Goal: Check status: Check status

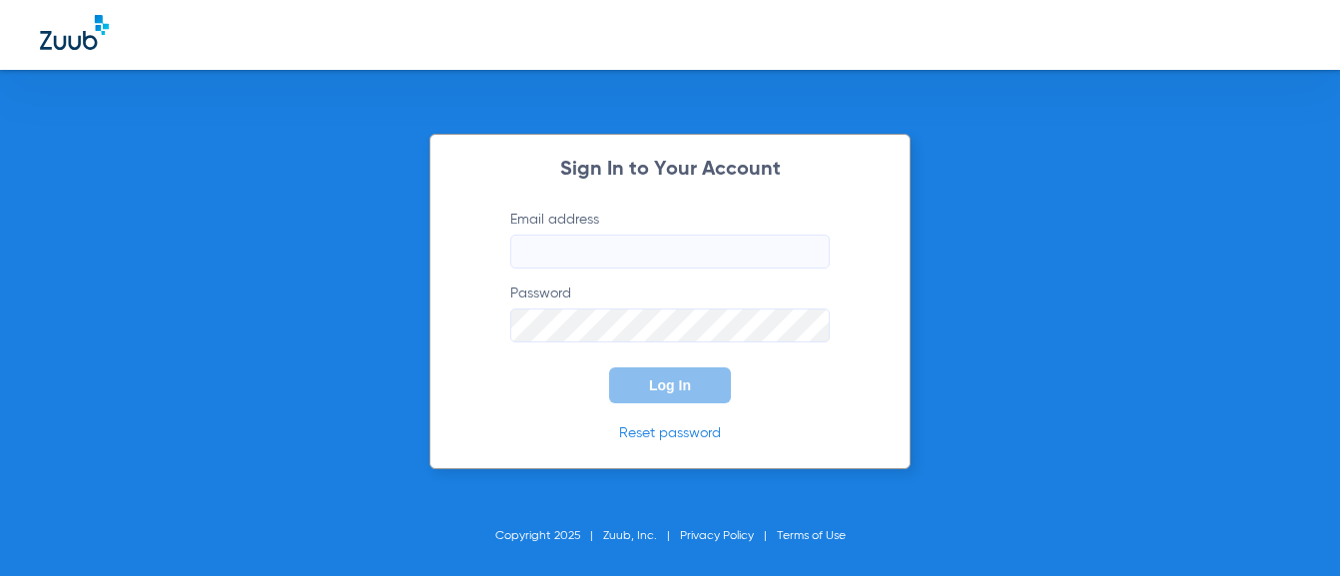
type input "[EMAIL_ADDRESS][DOMAIN_NAME]"
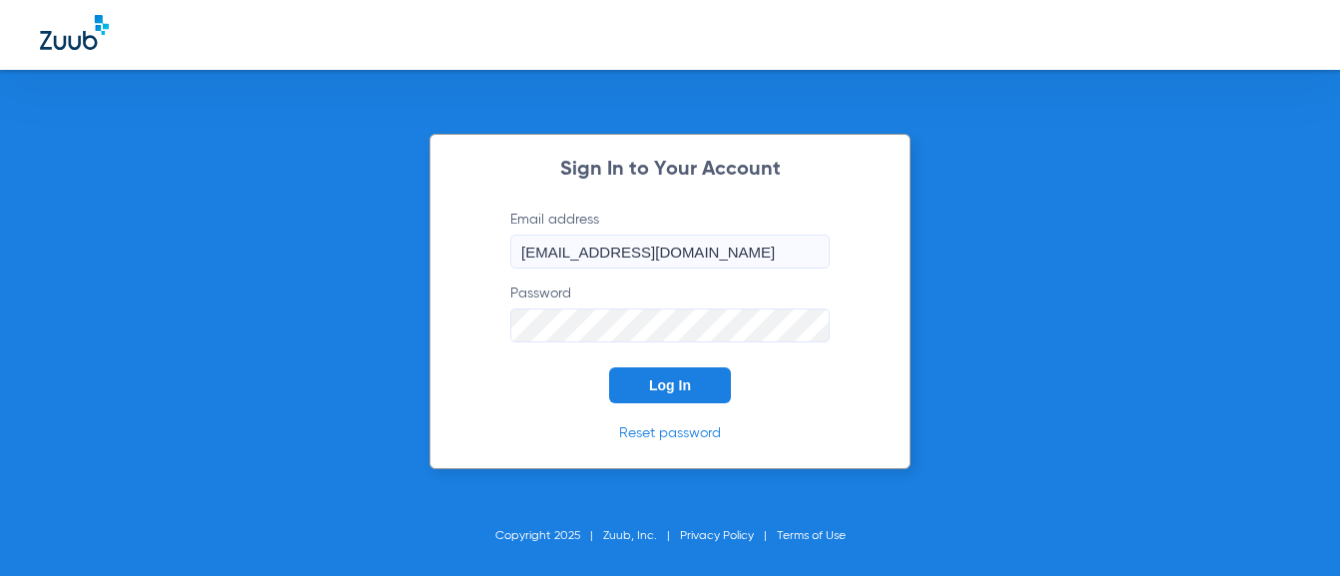
click at [680, 393] on span "Log In" at bounding box center [670, 386] width 42 height 16
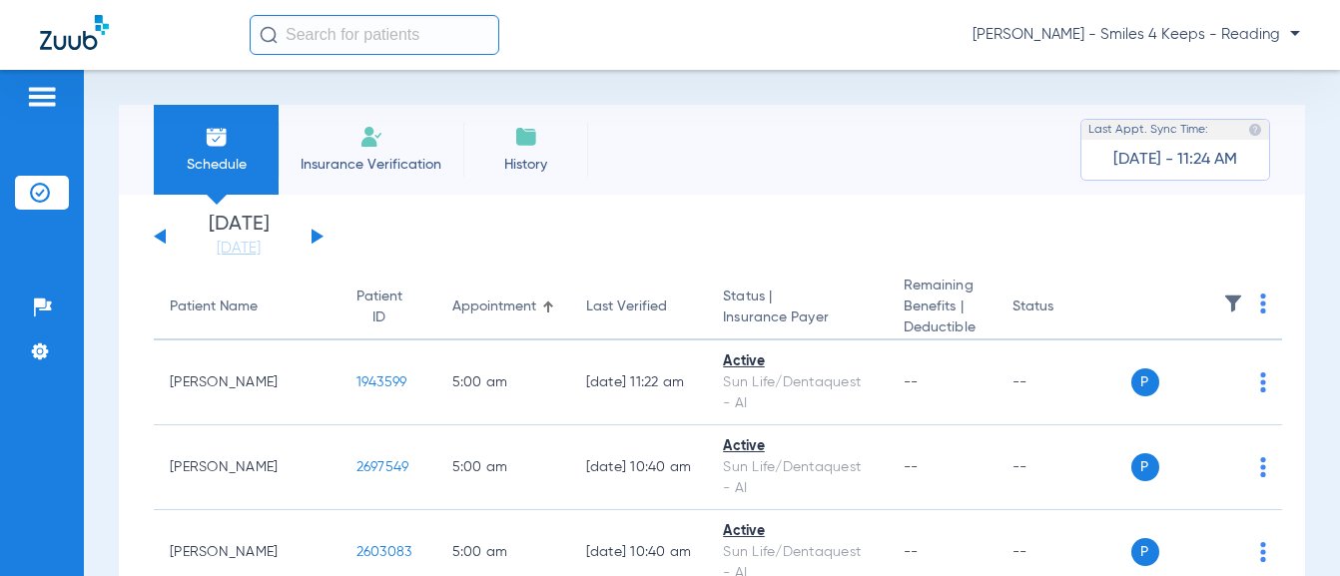
click at [310, 235] on div "[DATE] [DATE] [DATE] [DATE] [DATE] [DATE] [DATE] [DATE] [DATE] [DATE] [DATE] [D…" at bounding box center [239, 237] width 170 height 44
click at [316, 236] on button at bounding box center [318, 236] width 12 height 15
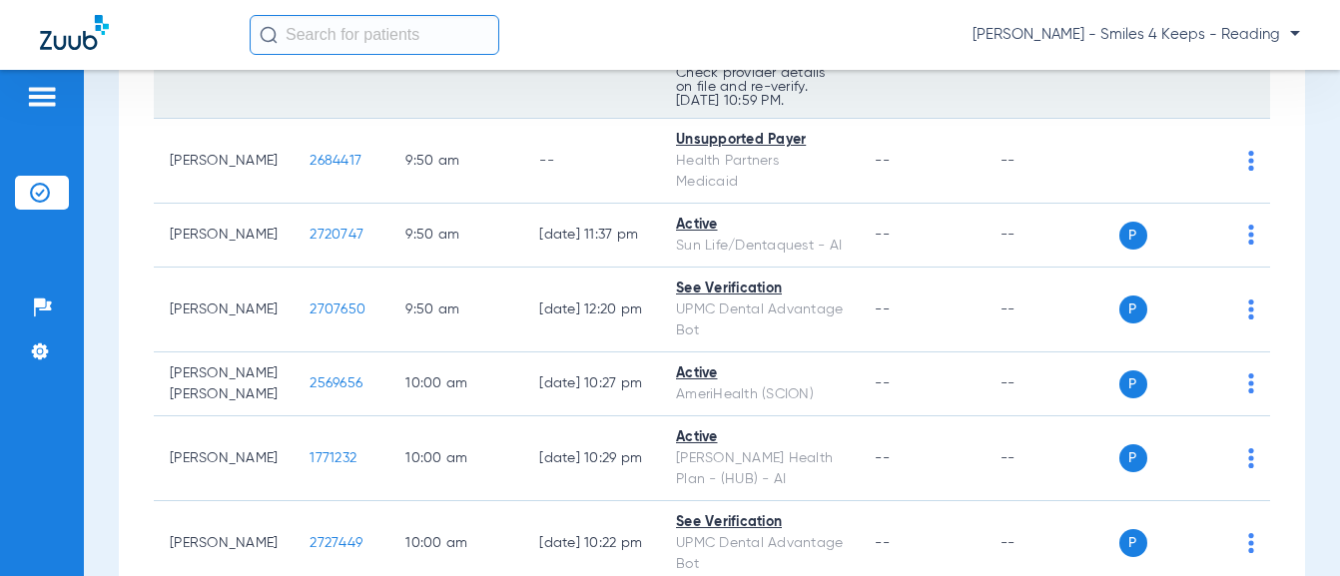
scroll to position [1898, 0]
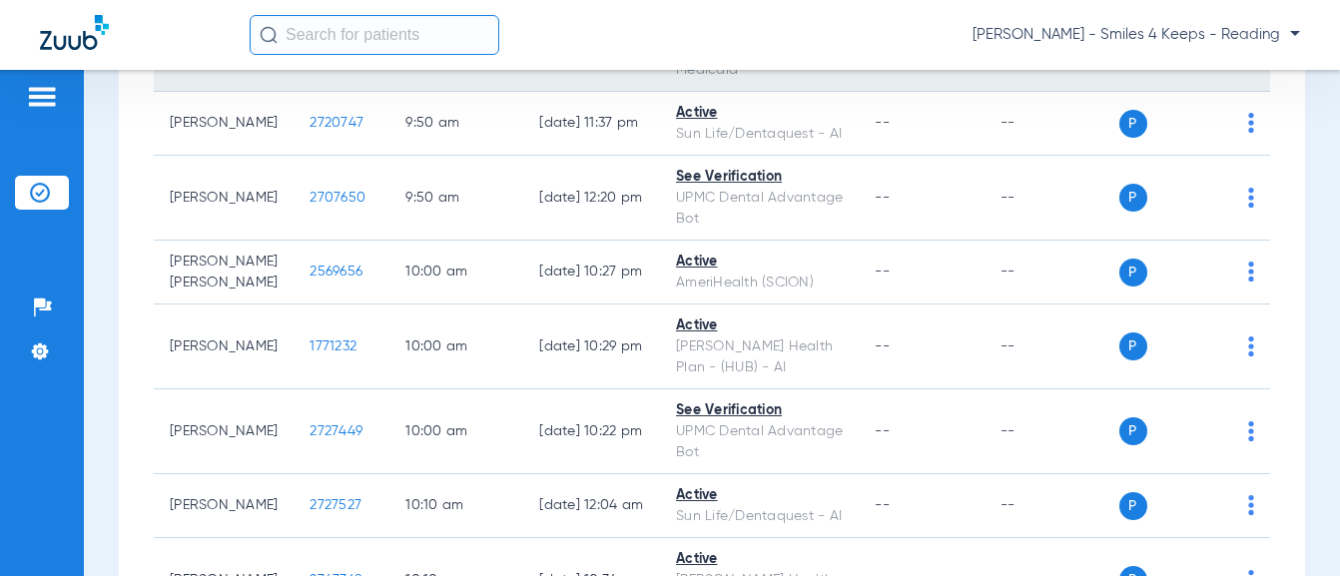
drag, startPoint x: 352, startPoint y: 220, endPoint x: 255, endPoint y: 220, distance: 96.9
click at [255, 92] on tr "[PERSON_NAME] 2684417 9:50 AM -- Unsupported Payer Health Partners Medicaid -- …" at bounding box center [712, 49] width 1117 height 85
drag, startPoint x: 291, startPoint y: 221, endPoint x: 318, endPoint y: 220, distance: 27.0
copy tr "2684417"
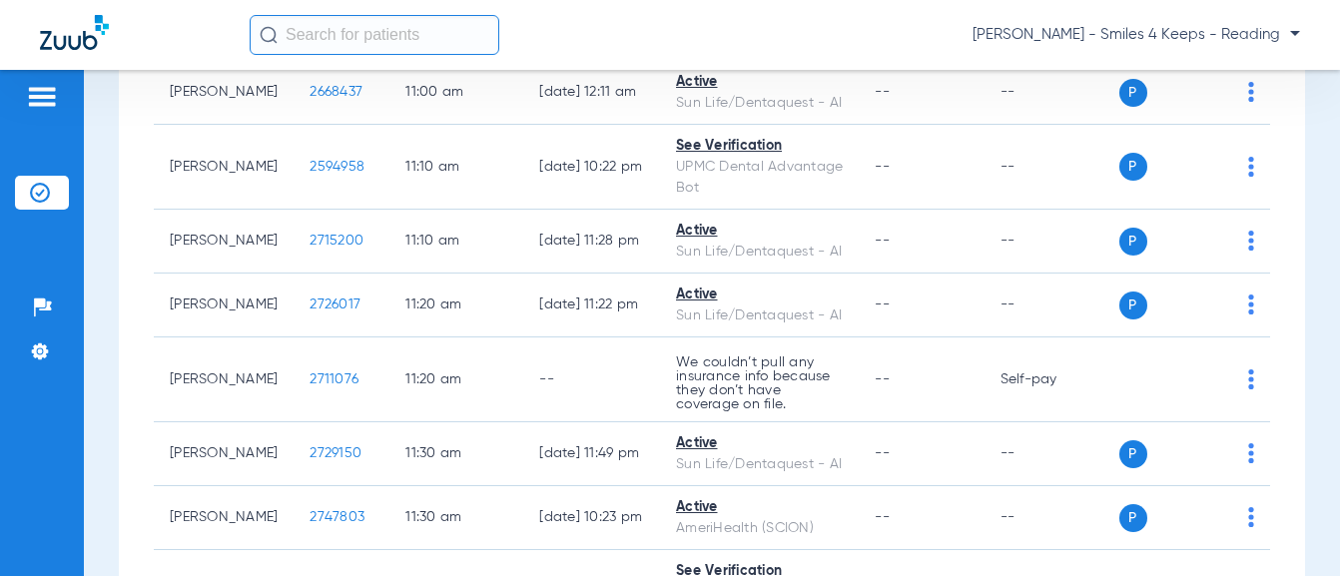
scroll to position [3296, 0]
drag, startPoint x: 344, startPoint y: 274, endPoint x: 284, endPoint y: 280, distance: 60.2
copy span "2576002"
